Goal: Transaction & Acquisition: Register for event/course

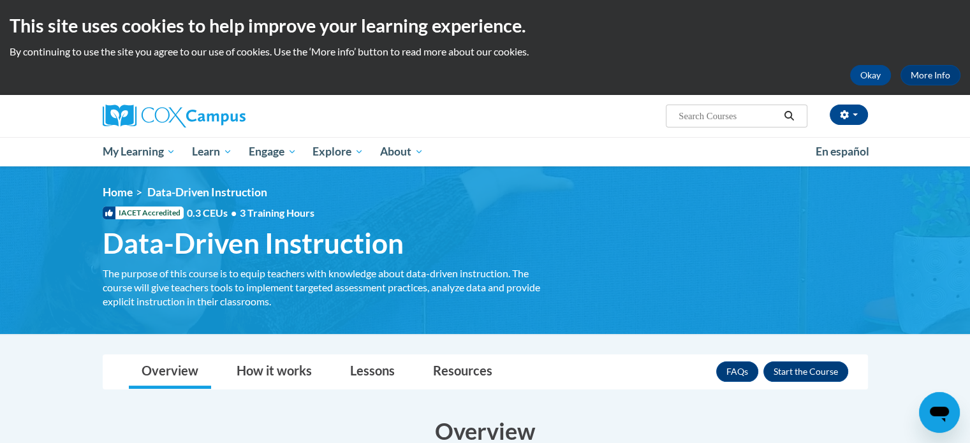
click at [705, 116] on input "Search..." at bounding box center [728, 115] width 102 height 15
click at [756, 119] on input "Systematic and Explicitic" at bounding box center [728, 115] width 102 height 15
type input "Systematic and Explicit Phonics Instruction"
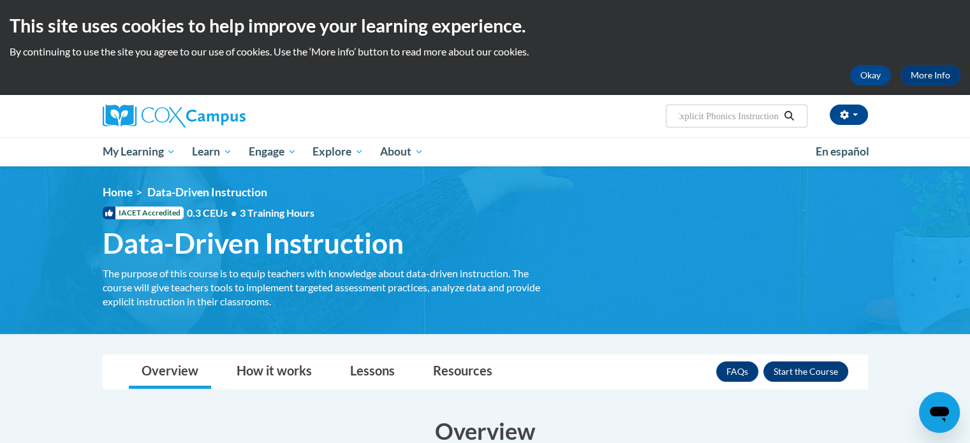
scroll to position [0, 0]
click at [791, 115] on icon "Search" at bounding box center [788, 116] width 11 height 10
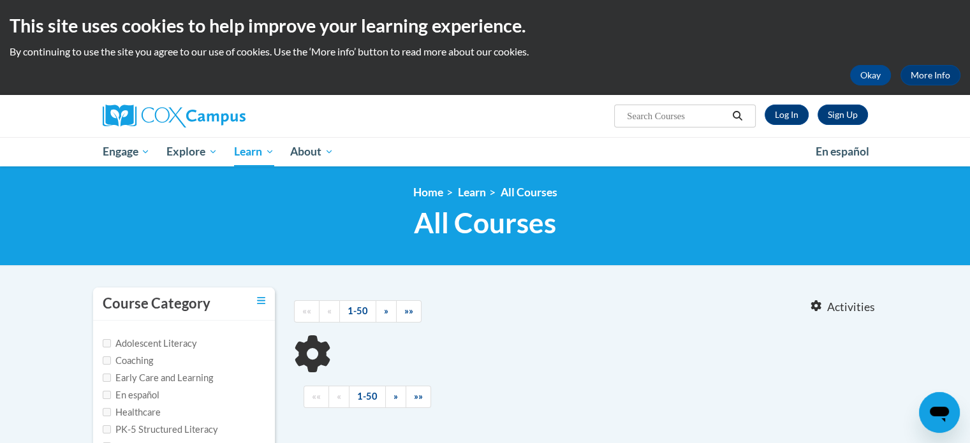
type input "Systematic and Explicit Phonics Instruction"
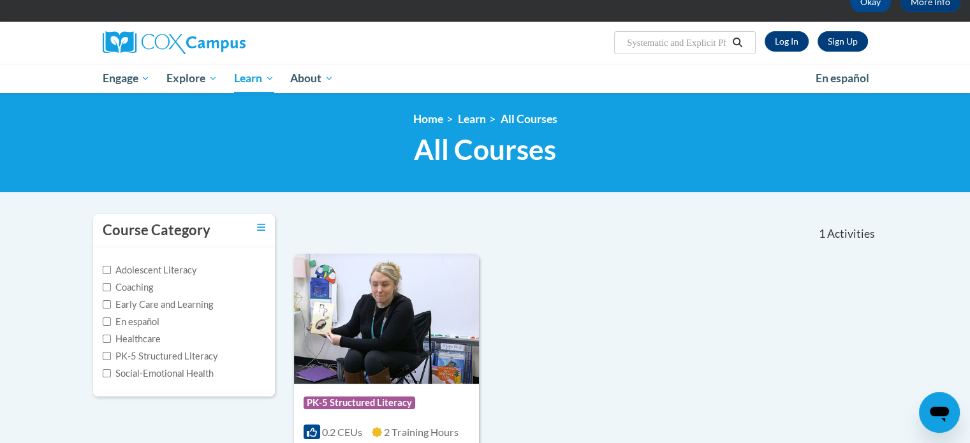
scroll to position [255, 0]
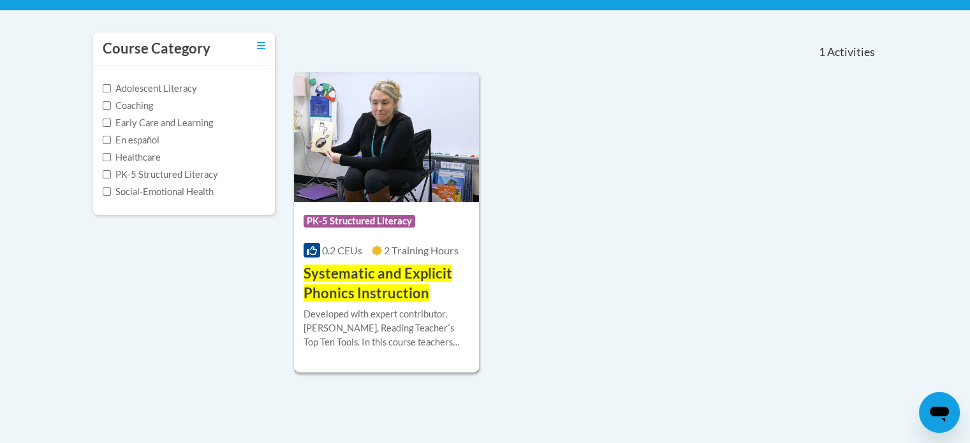
click at [390, 282] on h3 "Systematic and Explicit Phonics Instruction" at bounding box center [387, 284] width 166 height 40
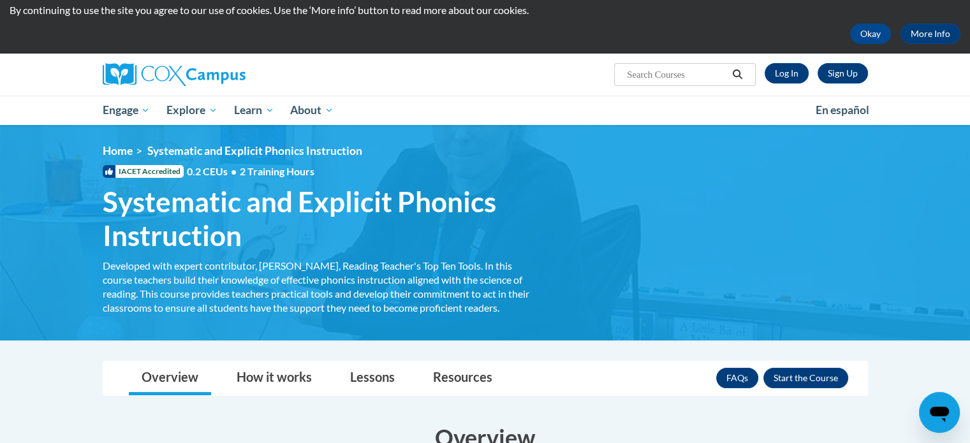
scroll to position [64, 0]
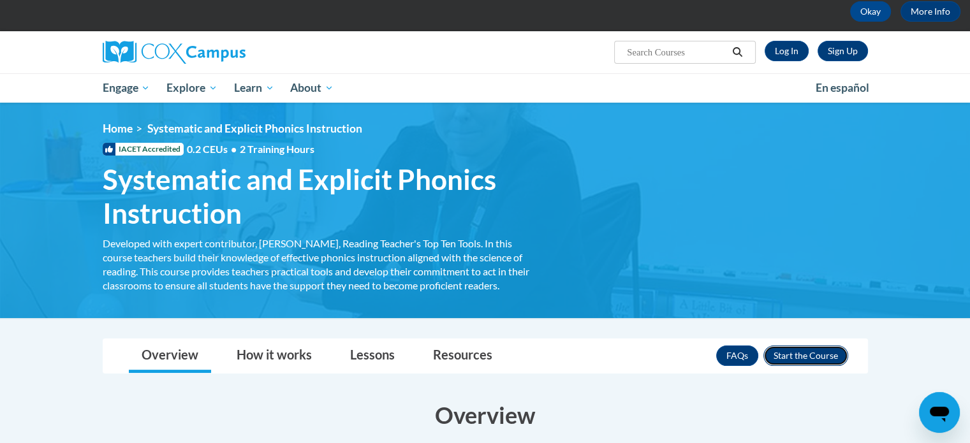
click at [778, 352] on button "Enroll" at bounding box center [805, 356] width 85 height 20
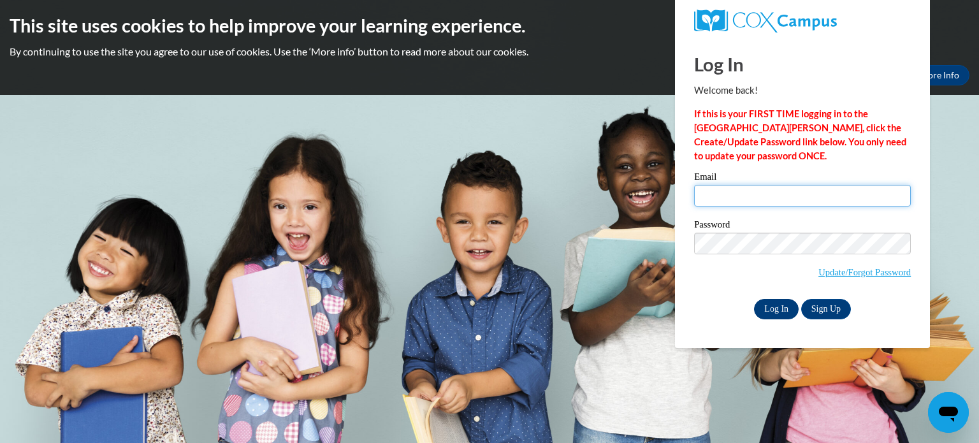
type input "boliver@tulsaschools.org"
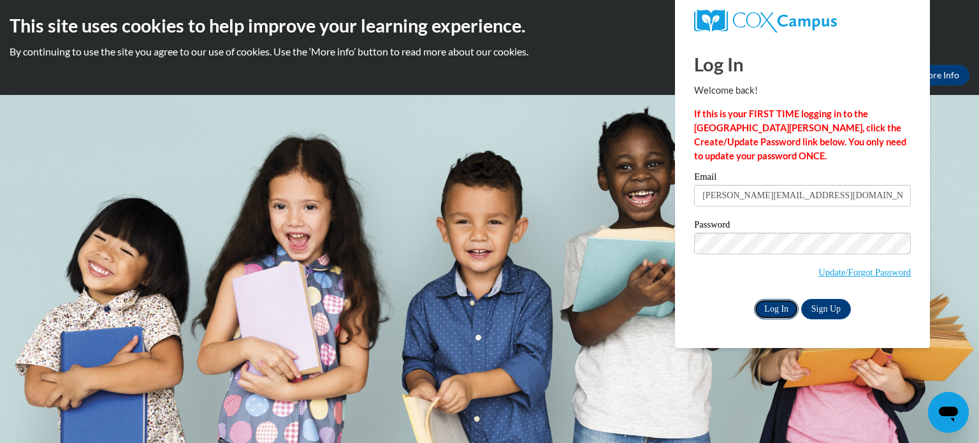
click at [777, 305] on input "Log In" at bounding box center [776, 309] width 45 height 20
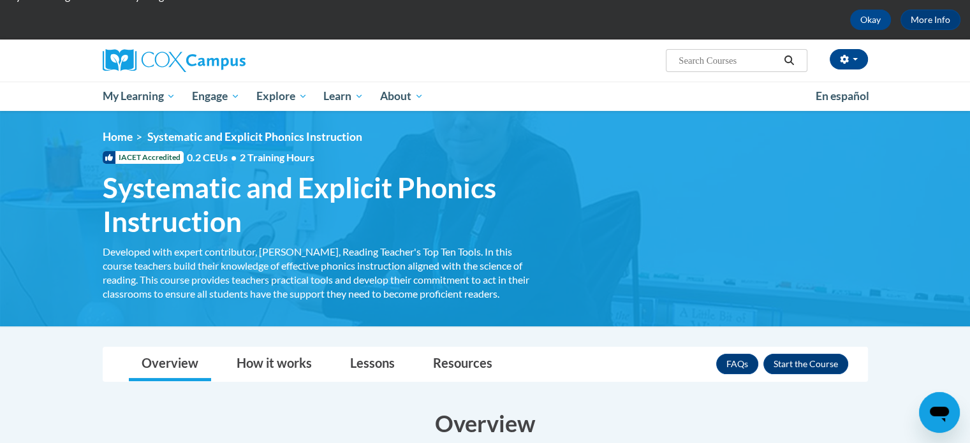
scroll to position [128, 0]
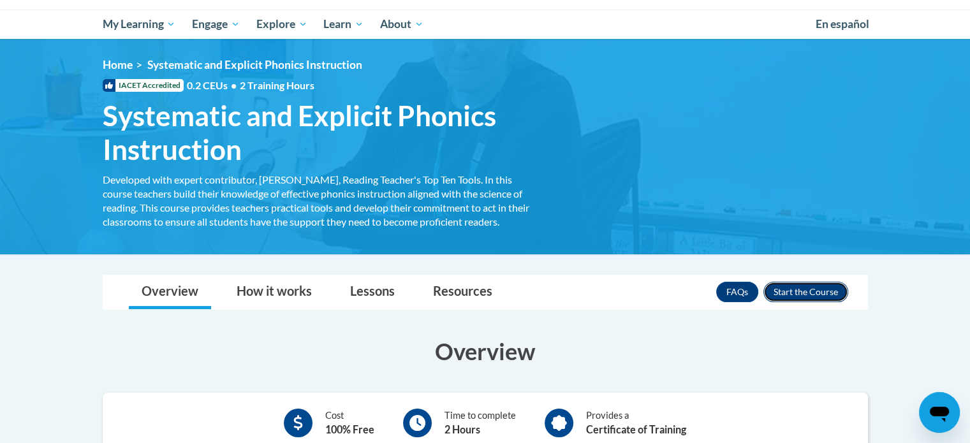
click at [806, 293] on button "Enroll" at bounding box center [805, 292] width 85 height 20
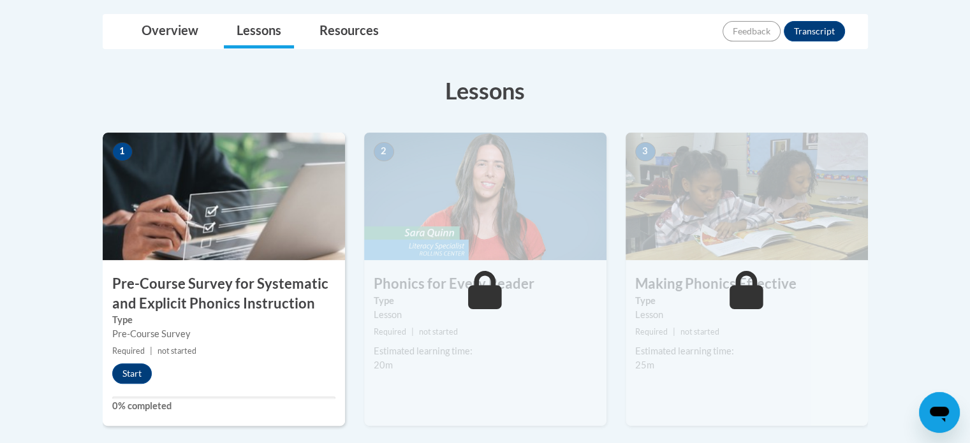
scroll to position [191, 0]
